Goal: Entertainment & Leisure: Browse casually

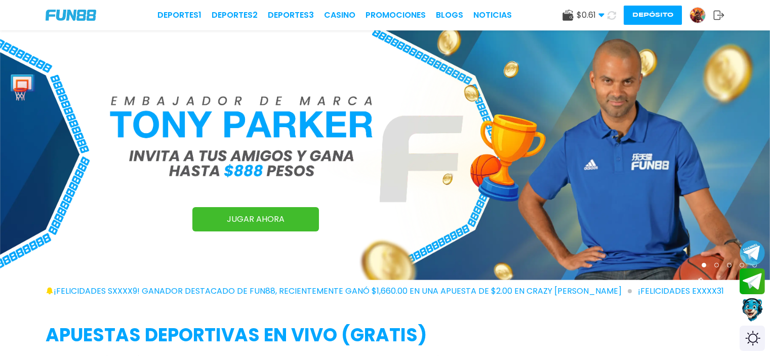
click at [587, 12] on span "$ 0.61" at bounding box center [591, 15] width 28 height 12
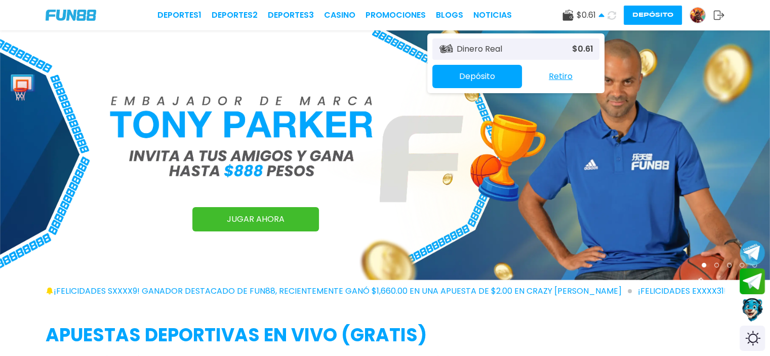
click at [480, 51] on p "Dinero Real" at bounding box center [480, 49] width 46 height 12
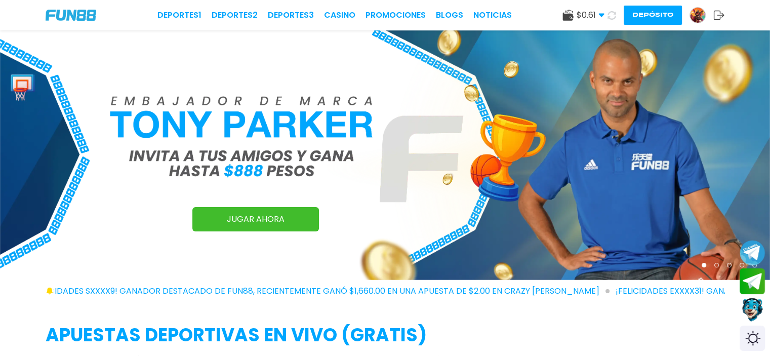
click at [470, 215] on img at bounding box center [385, 155] width 770 height 250
click at [519, 129] on img at bounding box center [385, 155] width 770 height 250
click at [265, 197] on img at bounding box center [385, 155] width 770 height 250
click at [265, 186] on img at bounding box center [385, 155] width 770 height 250
click at [599, 18] on icon at bounding box center [601, 15] width 6 height 6
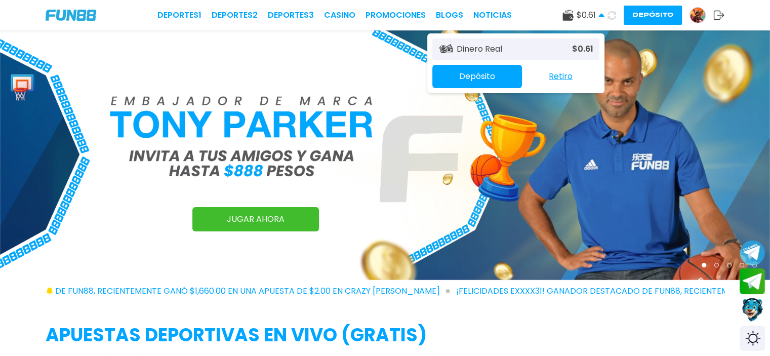
click at [557, 78] on button "Retiro" at bounding box center [560, 76] width 77 height 21
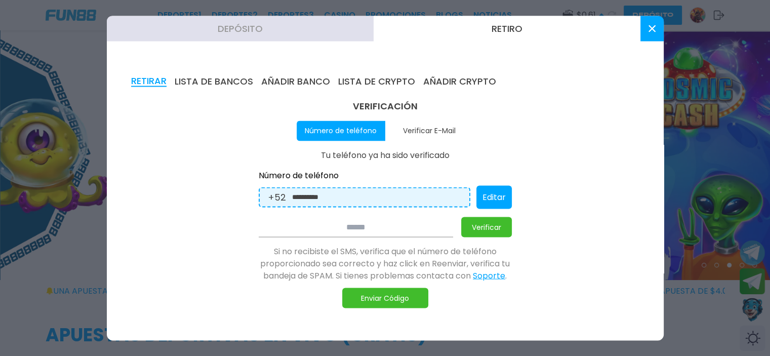
click at [651, 28] on use at bounding box center [651, 28] width 7 height 7
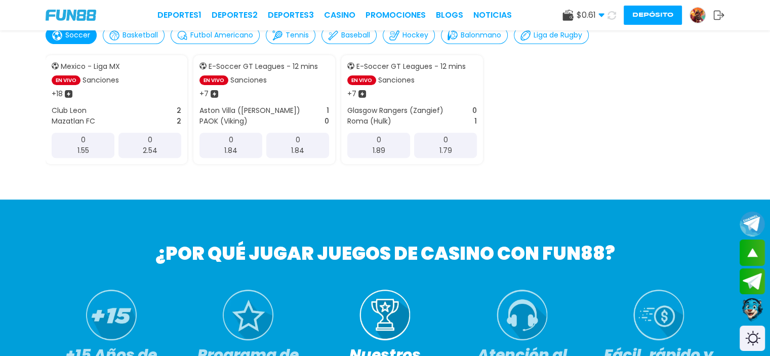
click at [651, 36] on div "Soccer Basketball Futbol Americano Tennis Baseball Hockey Balonmano Liga de Rug…" at bounding box center [385, 35] width 679 height 18
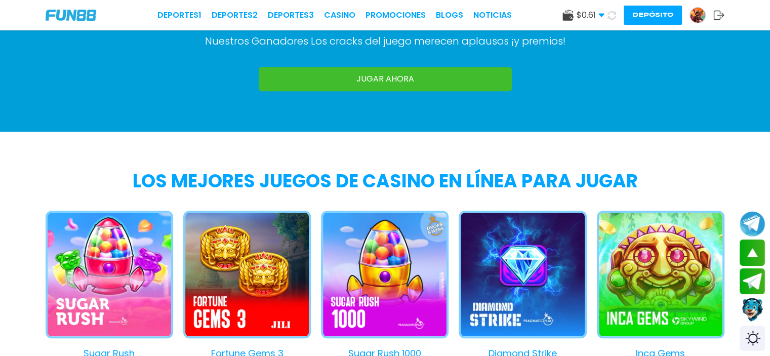
scroll to position [911, 0]
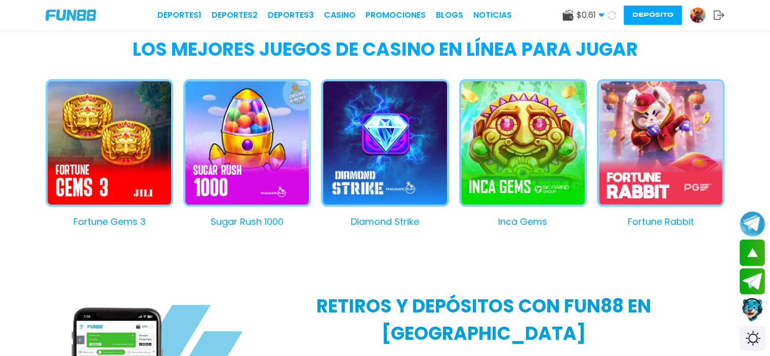
click at [267, 154] on button "Sugar Rush 1000" at bounding box center [242, 153] width 138 height 149
click at [258, 140] on div at bounding box center [247, 148] width 128 height 139
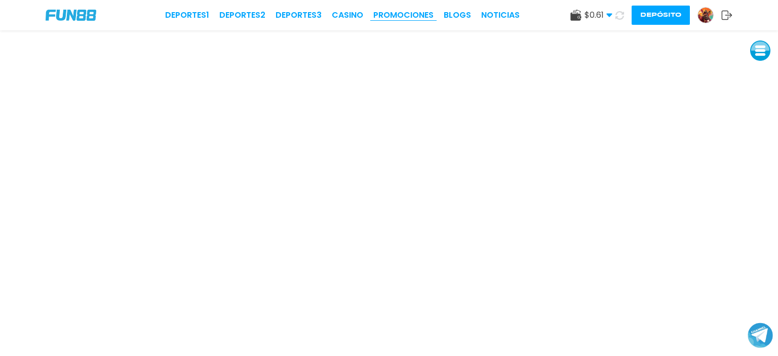
click at [411, 13] on link "Promociones" at bounding box center [403, 15] width 60 height 12
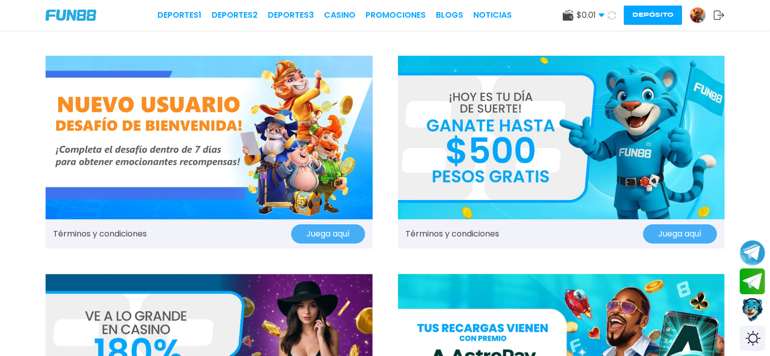
click at [143, 186] on img at bounding box center [209, 138] width 327 height 164
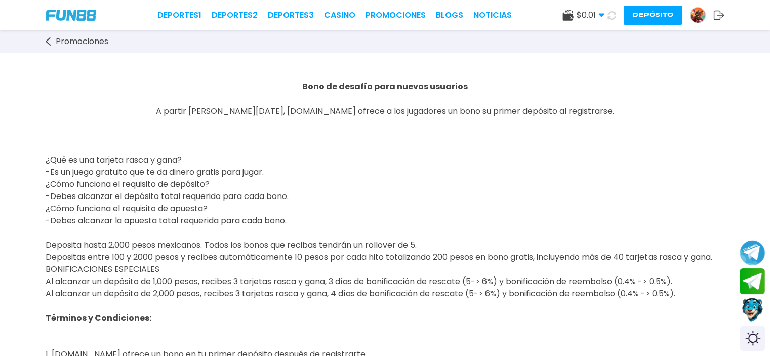
click at [48, 36] on link "Promociones" at bounding box center [82, 41] width 73 height 12
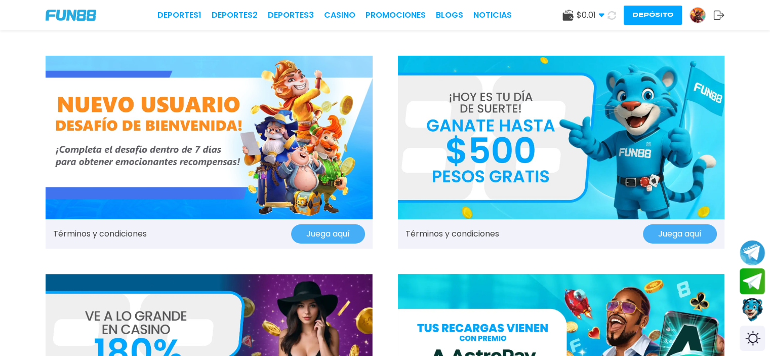
click at [539, 143] on img at bounding box center [561, 138] width 327 height 164
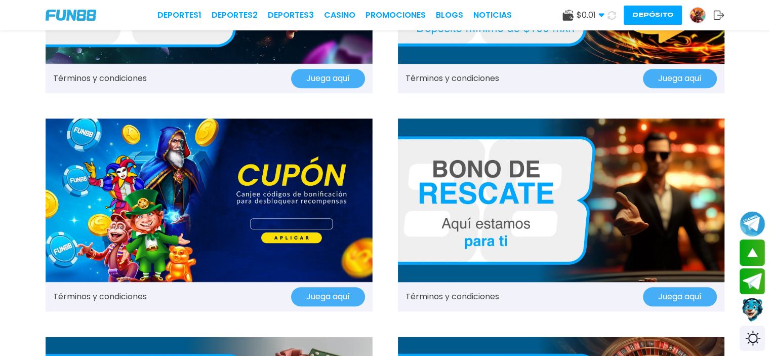
scroll to position [810, 0]
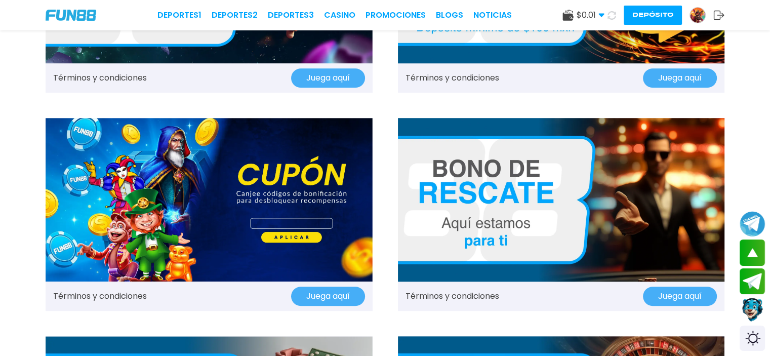
click at [560, 203] on img at bounding box center [561, 200] width 327 height 164
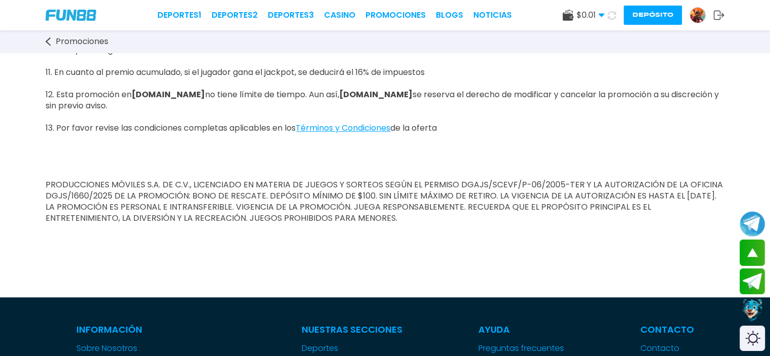
scroll to position [709, 0]
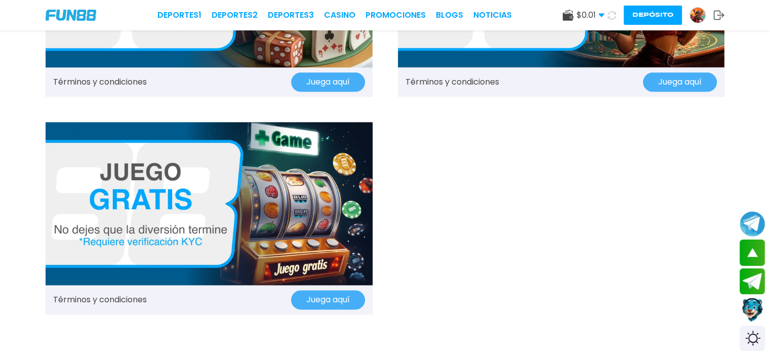
scroll to position [1266, 0]
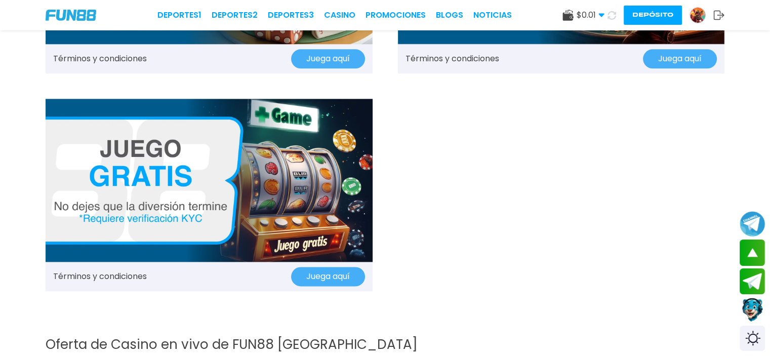
click at [245, 175] on img at bounding box center [209, 181] width 327 height 164
